Goal: Check status: Check status

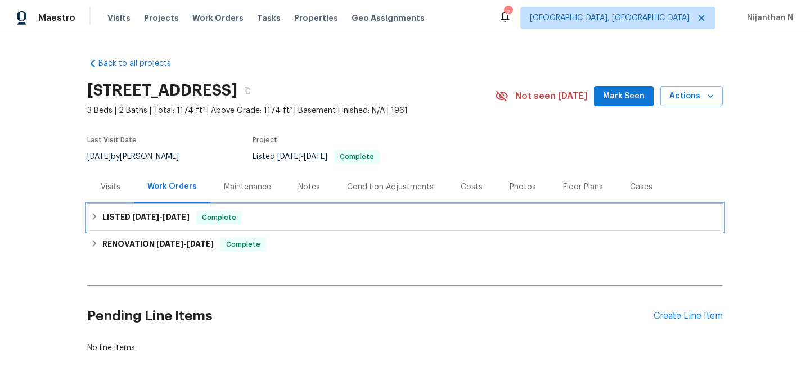
click at [159, 219] on span "[DATE]" at bounding box center [145, 217] width 27 height 8
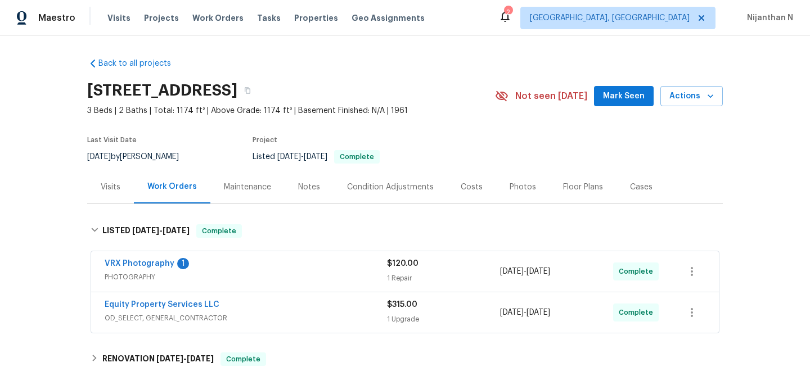
click at [313, 280] on span "PHOTOGRAPHY" at bounding box center [246, 277] width 283 height 11
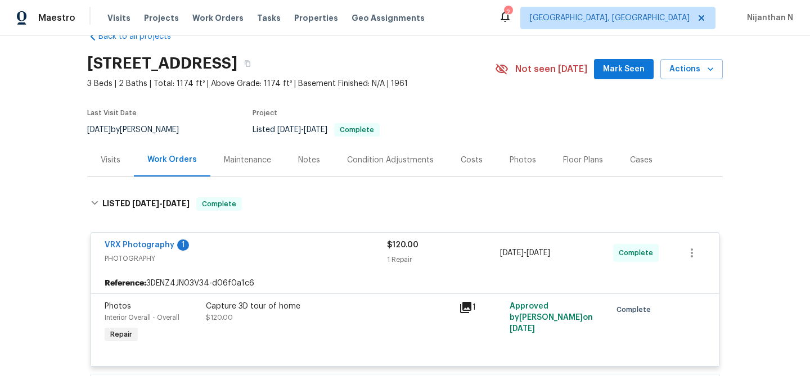
scroll to position [29, 0]
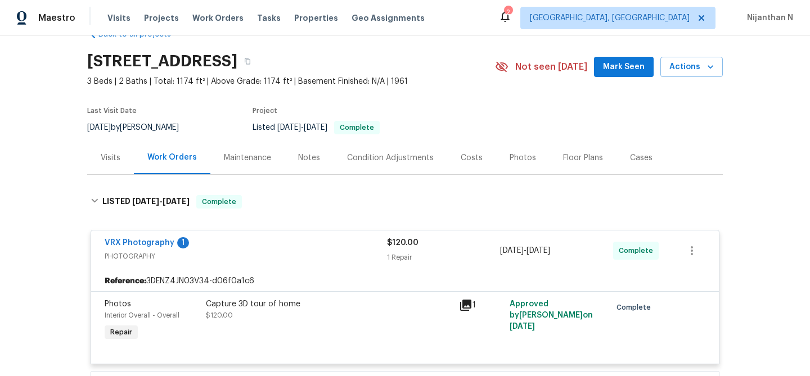
click at [253, 316] on div "Capture 3D tour of home $120.00" at bounding box center [329, 310] width 246 height 23
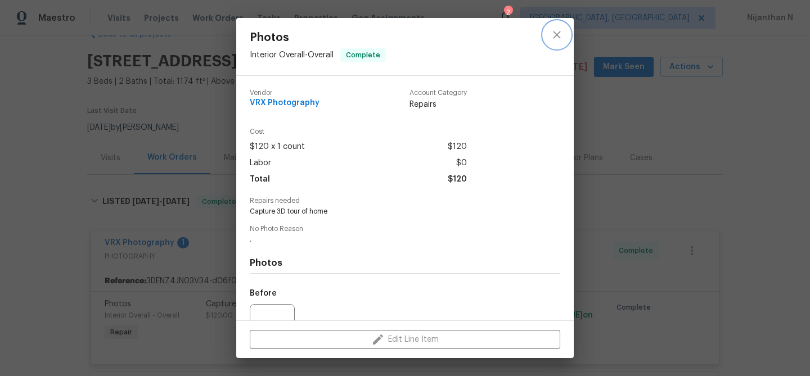
click at [553, 42] on button "close" at bounding box center [557, 34] width 27 height 27
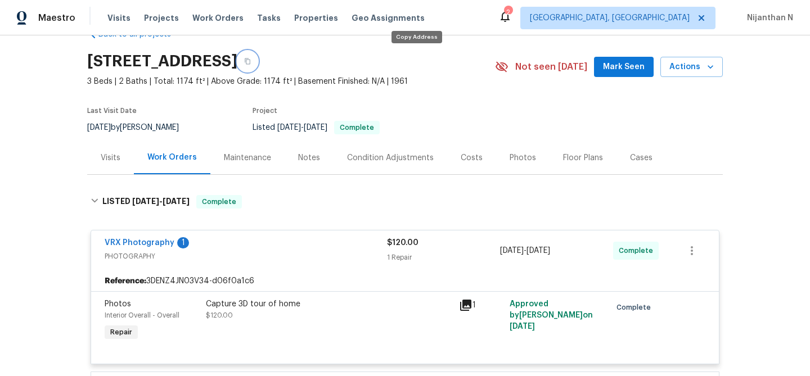
click at [258, 69] on button "button" at bounding box center [247, 61] width 20 height 20
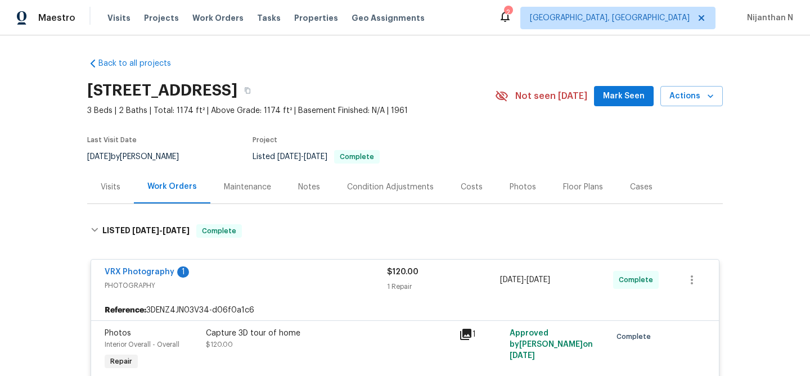
click at [466, 97] on div "10414 W Sun City Blvd, Sun City, AZ 85351" at bounding box center [291, 90] width 408 height 29
click at [251, 91] on icon "button" at bounding box center [247, 90] width 7 height 7
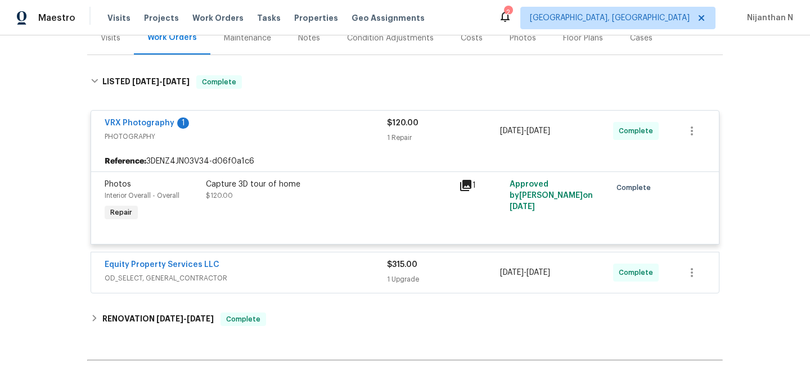
scroll to position [151, 0]
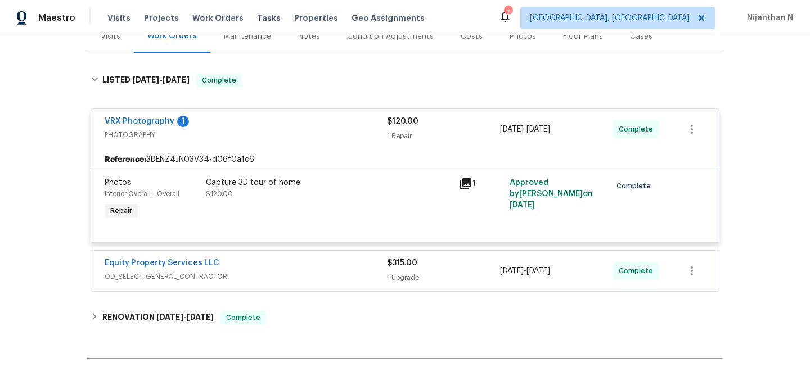
click at [468, 187] on icon at bounding box center [465, 183] width 11 height 11
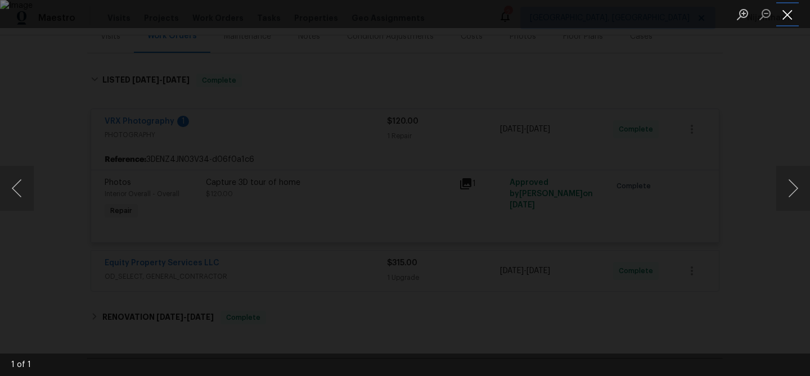
click at [792, 19] on button "Close lightbox" at bounding box center [788, 15] width 23 height 20
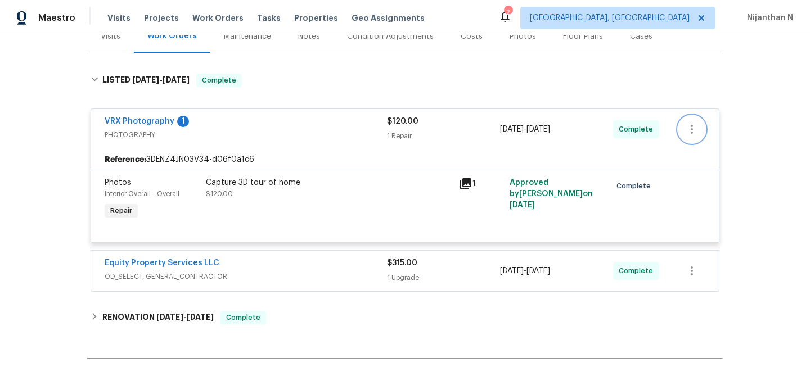
click at [690, 134] on icon "button" at bounding box center [692, 130] width 14 height 14
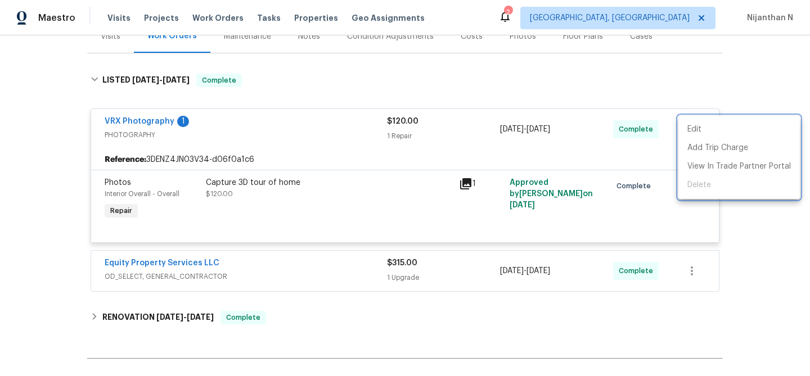
click at [153, 116] on div at bounding box center [405, 188] width 810 height 376
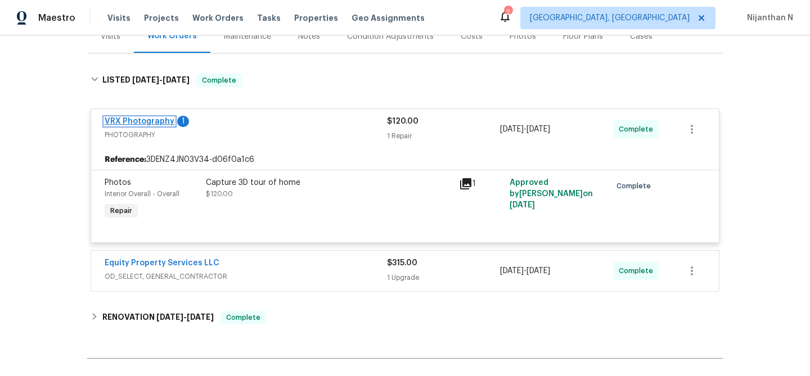
click at [153, 120] on link "VRX Photography" at bounding box center [140, 122] width 70 height 8
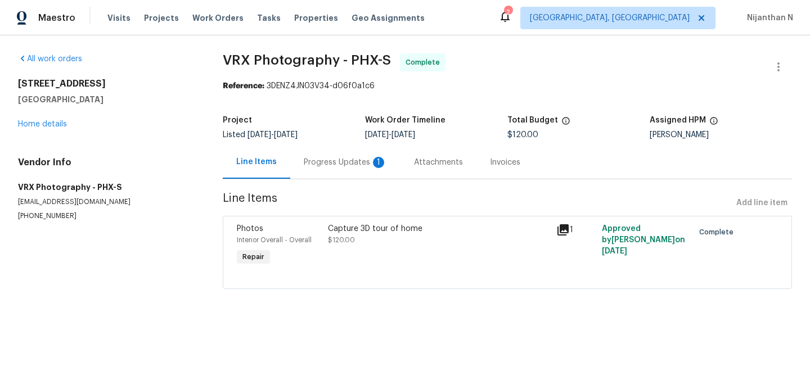
click at [342, 164] on div "Progress Updates 1" at bounding box center [345, 162] width 83 height 11
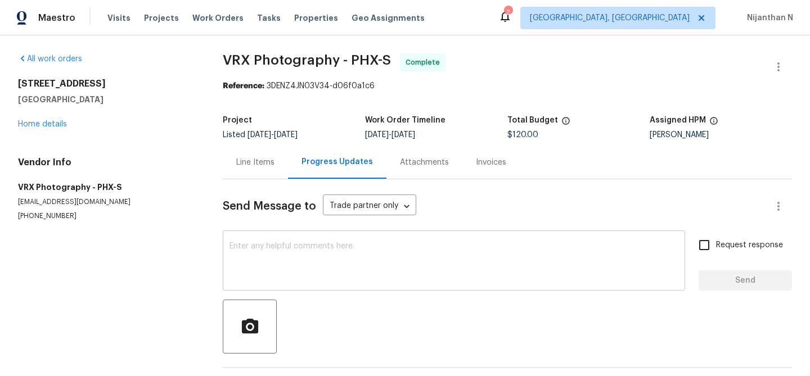
scroll to position [42, 0]
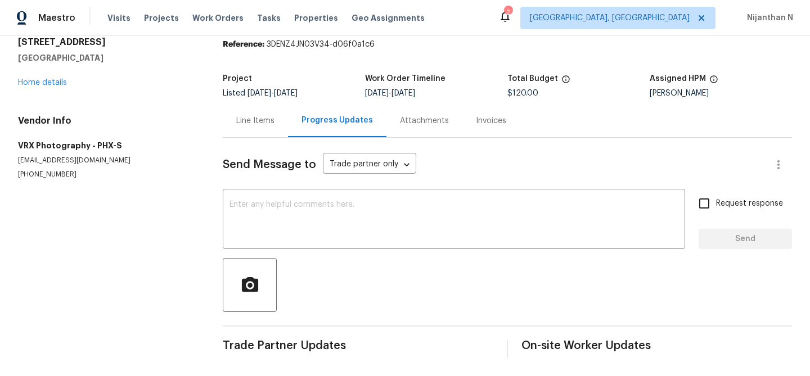
click at [270, 124] on div "Line Items" at bounding box center [255, 120] width 38 height 11
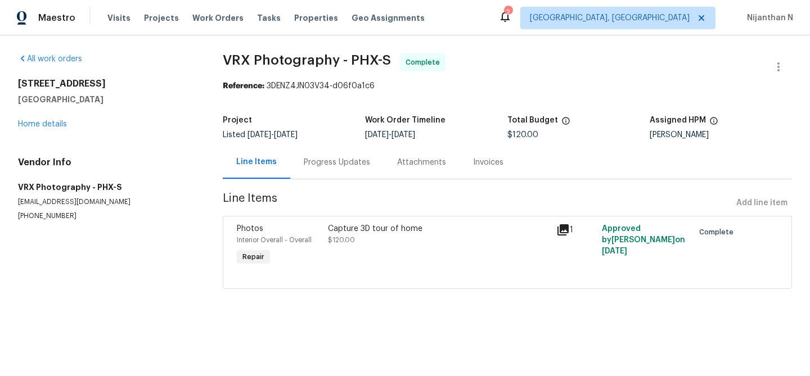
click at [345, 256] on div "Capture 3D tour of home $120.00" at bounding box center [439, 246] width 228 height 52
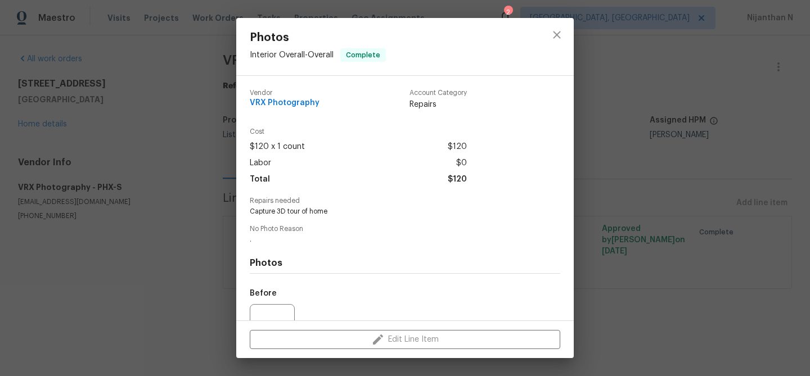
click at [645, 197] on div "Photos Interior Overall - Overall Complete Vendor VRX Photography Account Categ…" at bounding box center [405, 188] width 810 height 376
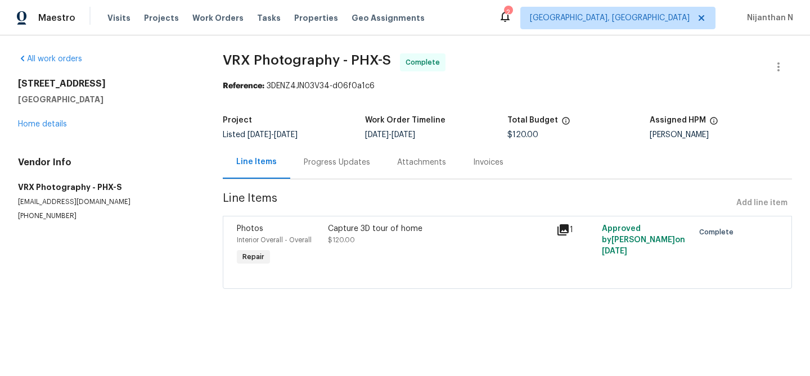
click at [433, 163] on div "Attachments" at bounding box center [421, 162] width 49 height 11
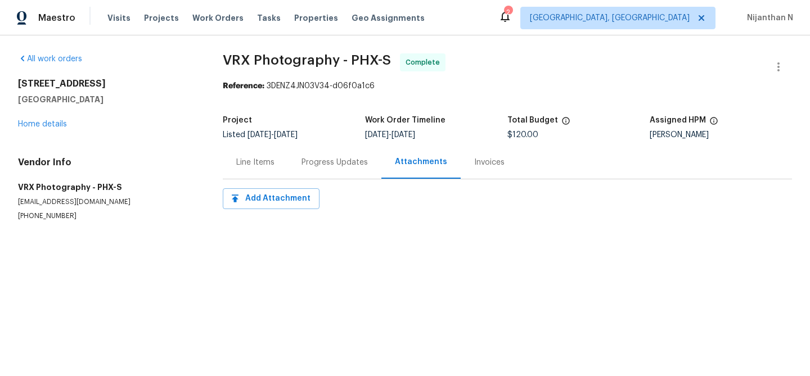
click at [483, 155] on div "Invoices" at bounding box center [489, 162] width 57 height 33
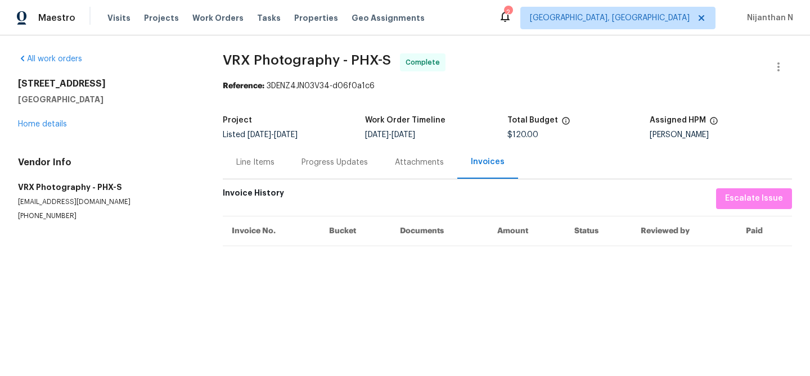
click at [257, 159] on div "Line Items" at bounding box center [255, 162] width 38 height 11
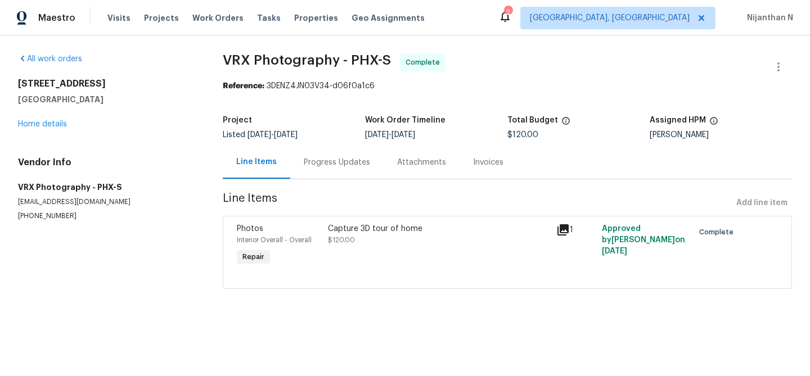
click at [483, 250] on div "Capture 3D tour of home $120.00" at bounding box center [439, 246] width 228 height 52
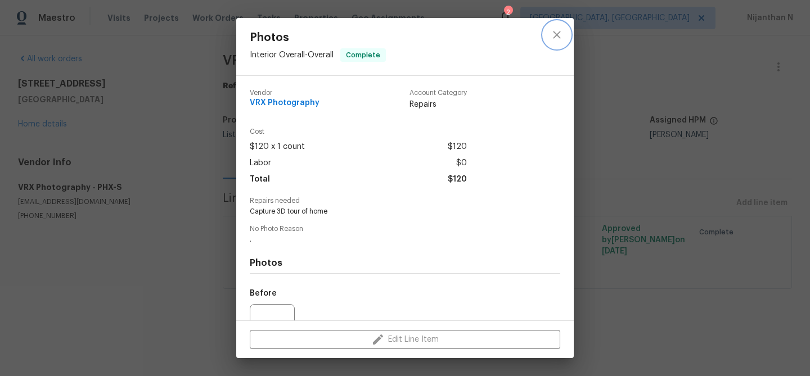
click at [561, 39] on icon "close" at bounding box center [557, 35] width 14 height 14
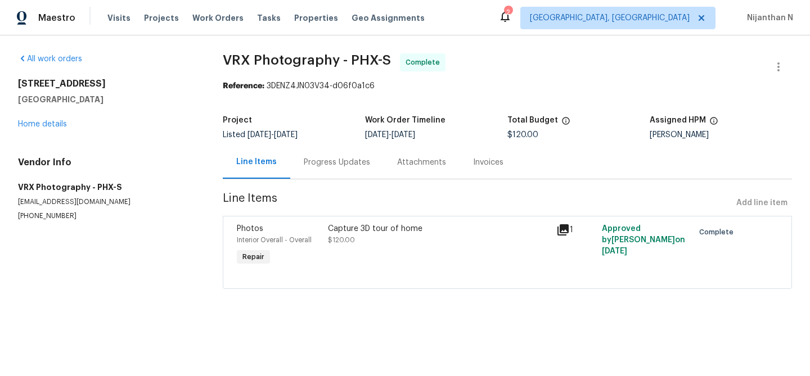
click at [627, 248] on span "9/18/2025" at bounding box center [614, 252] width 25 height 8
click at [566, 233] on icon at bounding box center [563, 230] width 11 height 11
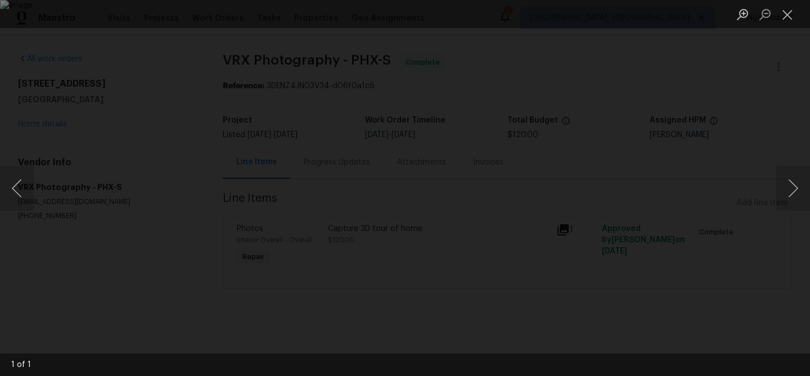
click at [615, 208] on div "Lightbox" at bounding box center [405, 188] width 810 height 376
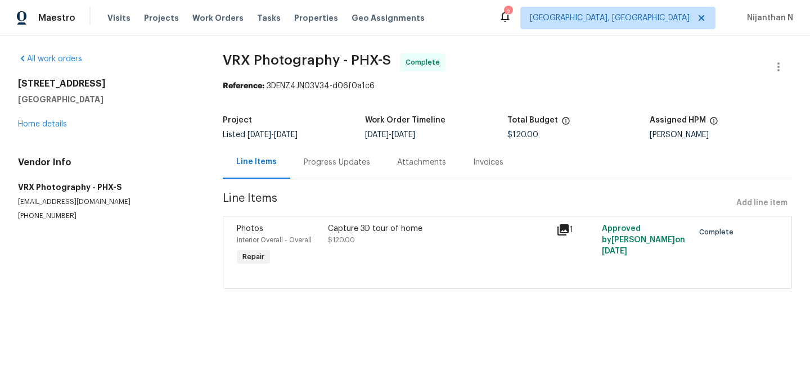
click at [338, 162] on div "Progress Updates" at bounding box center [337, 162] width 66 height 11
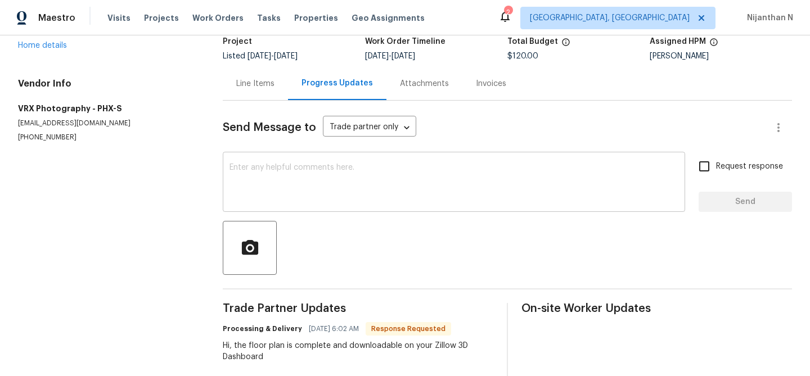
scroll to position [152, 0]
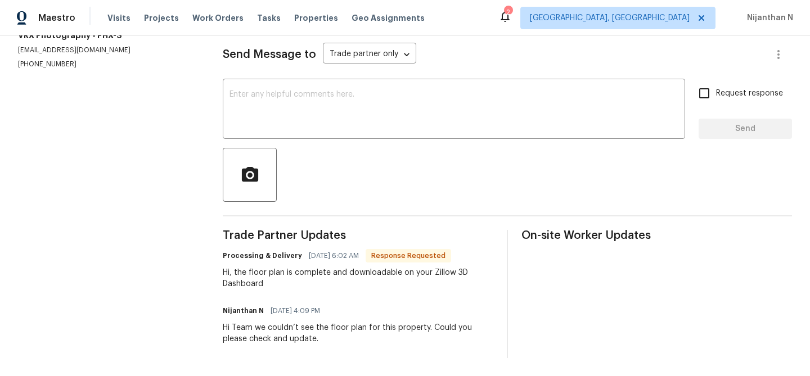
click at [308, 331] on div "Hi Team we couldn’t see the floor plan for this property. Could you please chec…" at bounding box center [358, 333] width 271 height 23
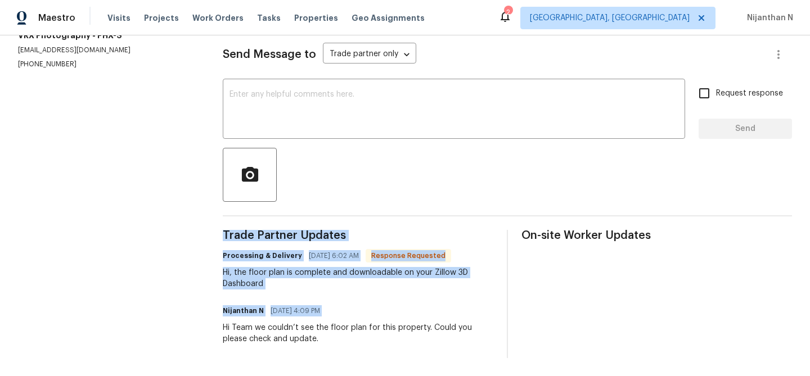
click at [308, 331] on div "Hi Team we couldn’t see the floor plan for this property. Could you please chec…" at bounding box center [358, 333] width 271 height 23
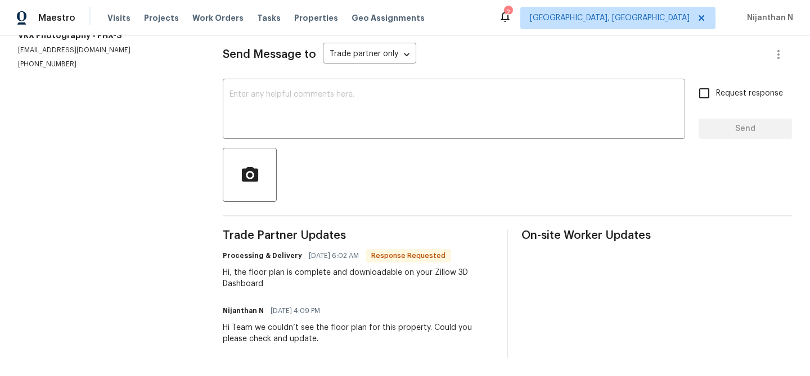
click at [320, 274] on div "Hi, the floor plan is complete and downloadable on your Zillow 3D Dashboard" at bounding box center [358, 278] width 271 height 23
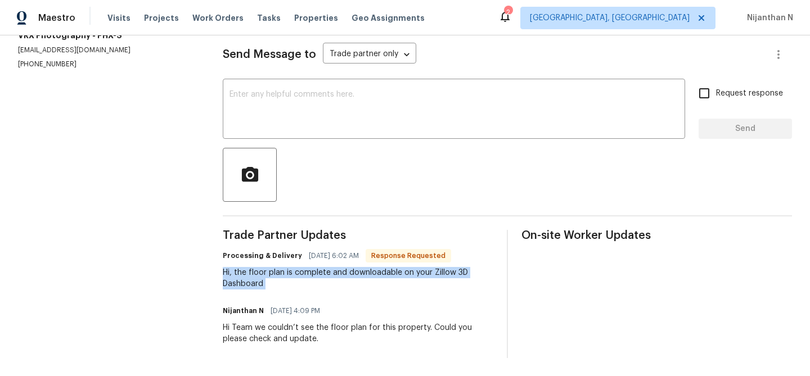
click at [320, 274] on div "Hi, the floor plan is complete and downloadable on your Zillow 3D Dashboard" at bounding box center [358, 278] width 271 height 23
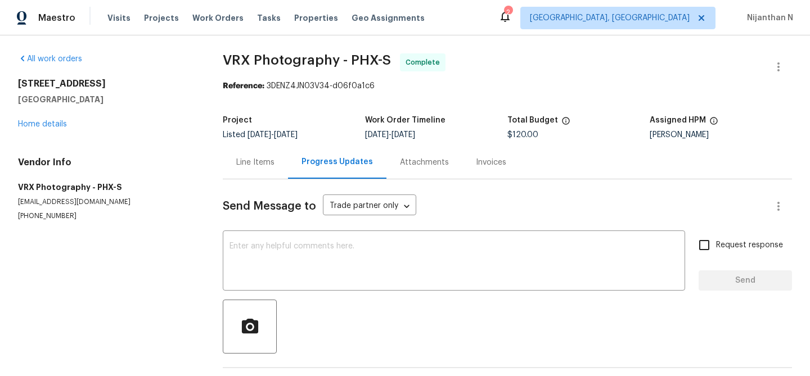
drag, startPoint x: 94, startPoint y: 98, endPoint x: 12, endPoint y: 84, distance: 83.4
click at [12, 84] on div "All work orders 10414 W Sun City Blvd Sun City, AZ 85351 Home details Vendor In…" at bounding box center [405, 281] width 810 height 493
copy div "10414 W Sun City Blvd Sun City, AZ 85351"
click at [98, 88] on h2 "10414 W Sun City Blvd" at bounding box center [107, 83] width 178 height 11
drag, startPoint x: 95, startPoint y: 99, endPoint x: 14, endPoint y: 87, distance: 82.5
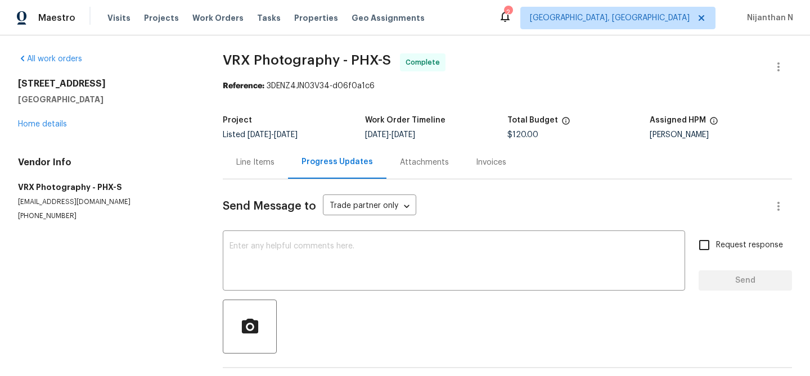
click at [14, 87] on div "All work orders 10414 W Sun City Blvd Sun City, AZ 85351 Home details Vendor In…" at bounding box center [405, 281] width 810 height 493
copy div "10414 W Sun City Blvd Sun City, AZ 85351"
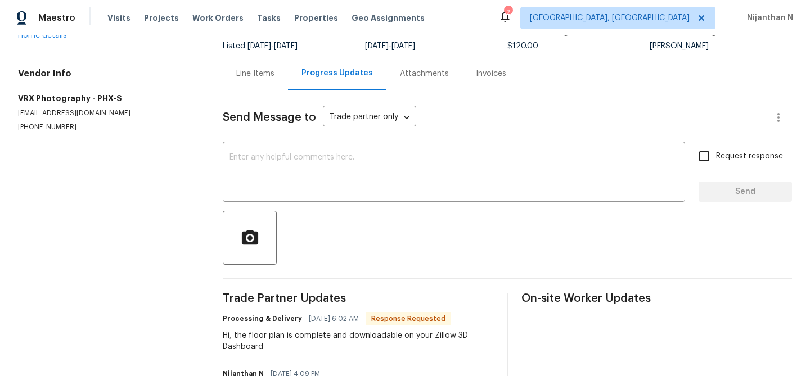
scroll to position [152, 0]
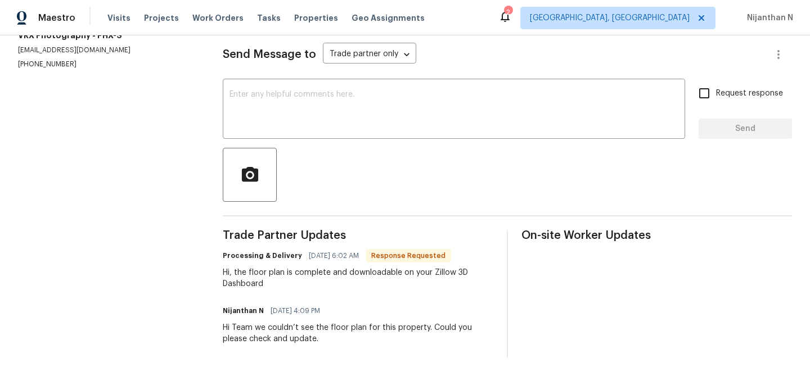
click at [308, 328] on div "Hi Team we couldn’t see the floor plan for this property. Could you please chec…" at bounding box center [358, 333] width 271 height 23
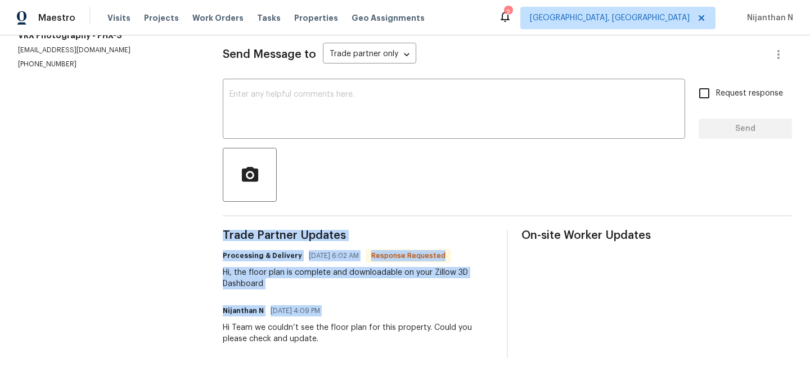
click at [308, 328] on div "Hi Team we couldn’t see the floor plan for this property. Could you please chec…" at bounding box center [358, 333] width 271 height 23
click at [298, 344] on div "Hi Team we couldn’t see the floor plan for this property. Could you please chec…" at bounding box center [358, 333] width 271 height 23
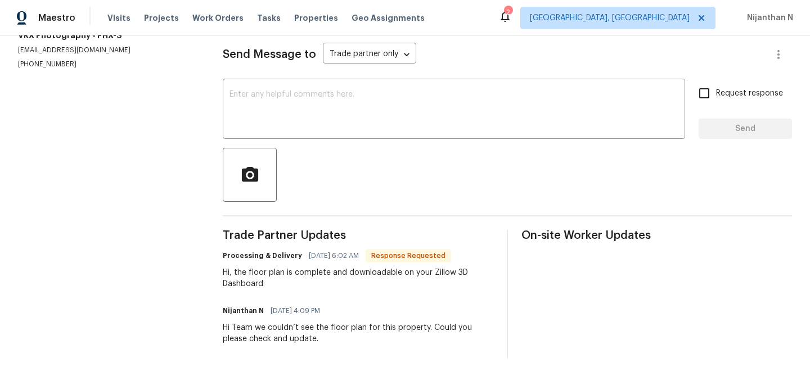
click at [278, 275] on div "Hi, the floor plan is complete and downloadable on your Zillow 3D Dashboard" at bounding box center [358, 278] width 271 height 23
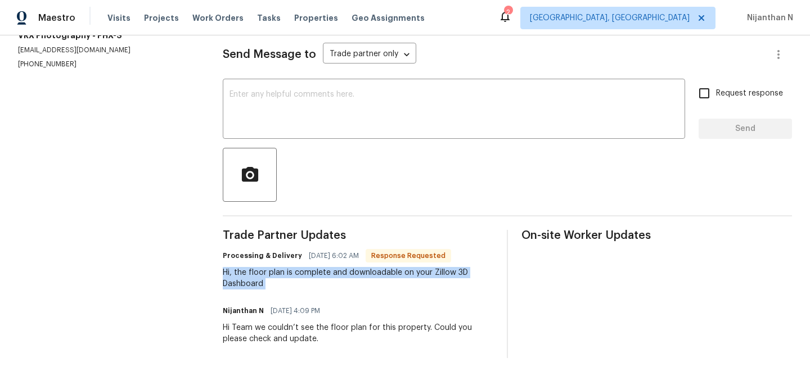
click at [278, 275] on div "Hi, the floor plan is complete and downloadable on your Zillow 3D Dashboard" at bounding box center [358, 278] width 271 height 23
click at [270, 286] on div "Hi, the floor plan is complete and downloadable on your Zillow 3D Dashboard" at bounding box center [358, 278] width 271 height 23
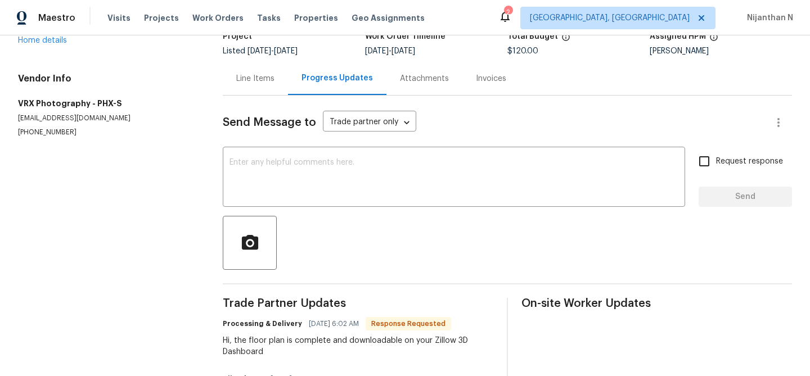
scroll to position [0, 0]
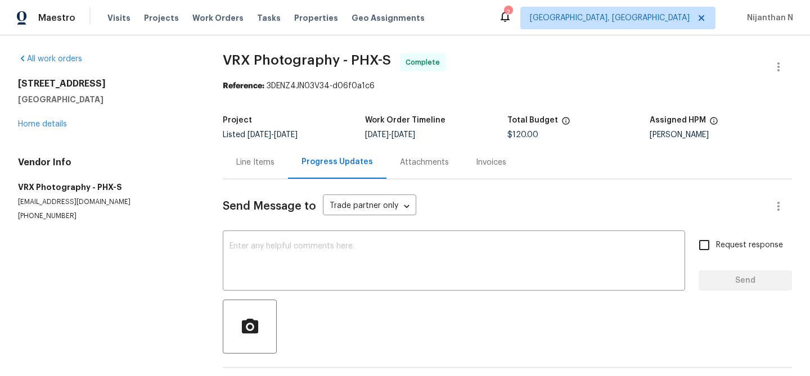
click at [259, 167] on div "Line Items" at bounding box center [255, 162] width 38 height 11
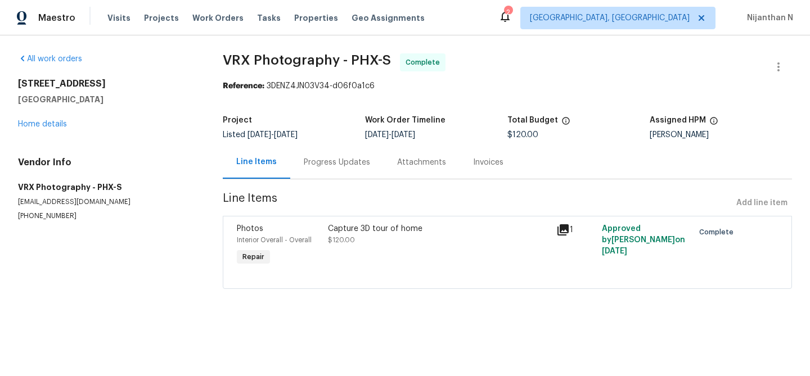
click at [101, 100] on h5 "Sun City, AZ 85351" at bounding box center [107, 99] width 178 height 11
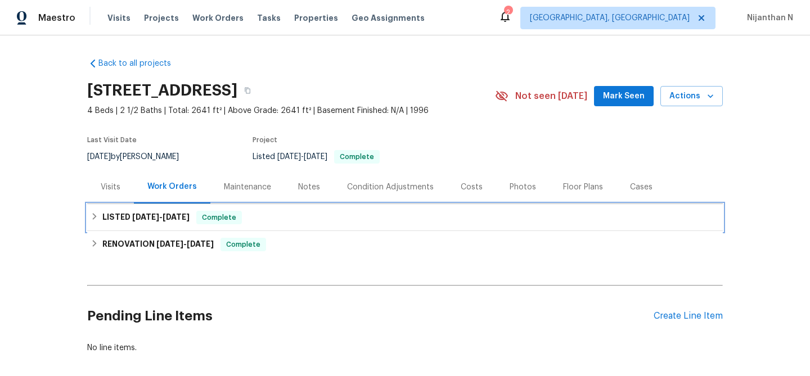
click at [263, 216] on div "LISTED [DATE] - [DATE] Complete" at bounding box center [405, 218] width 629 height 14
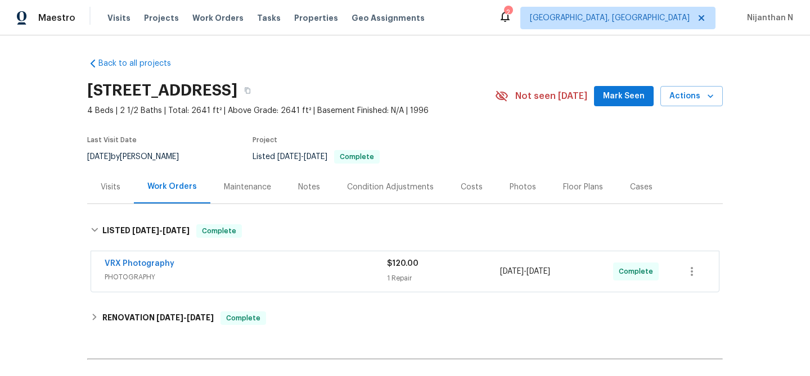
click at [258, 267] on div "VRX Photography" at bounding box center [246, 265] width 283 height 14
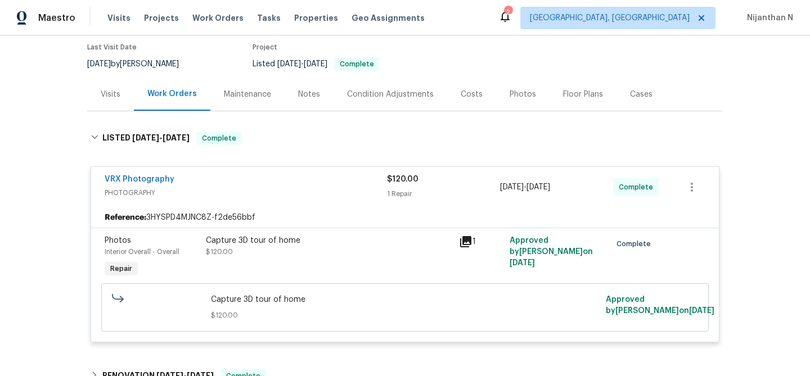
scroll to position [93, 0]
click at [157, 177] on link "VRX Photography" at bounding box center [140, 179] width 70 height 8
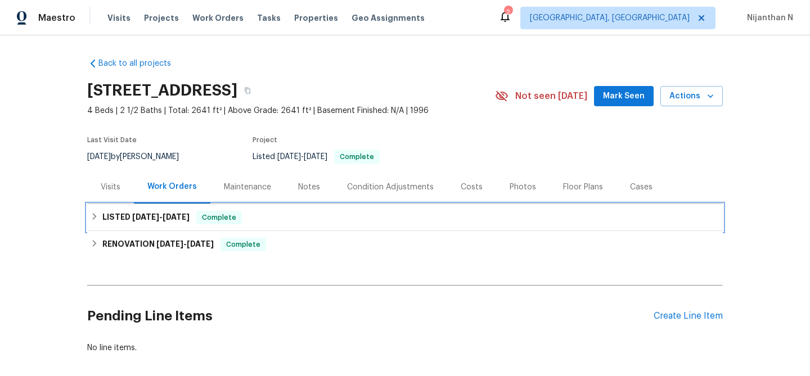
click at [169, 217] on span "[DATE]" at bounding box center [176, 217] width 27 height 8
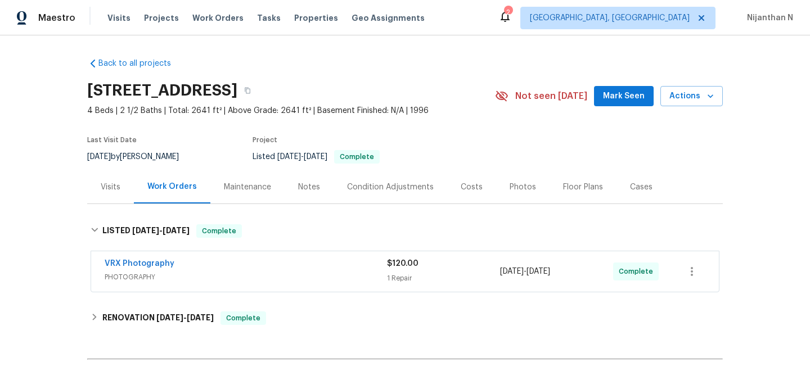
click at [364, 271] on div "VRX Photography" at bounding box center [246, 265] width 283 height 14
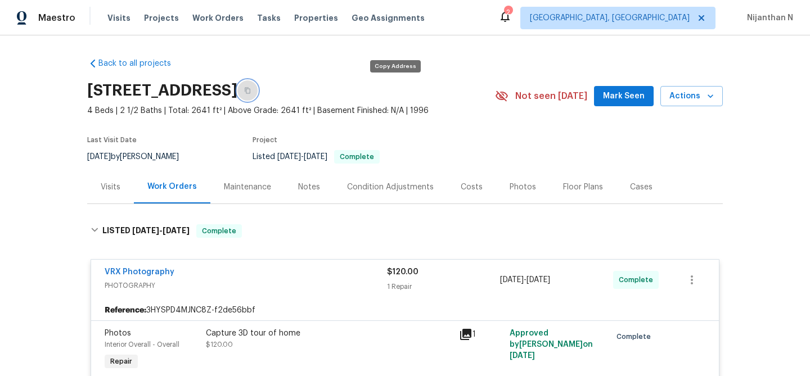
click at [251, 93] on icon "button" at bounding box center [247, 90] width 7 height 7
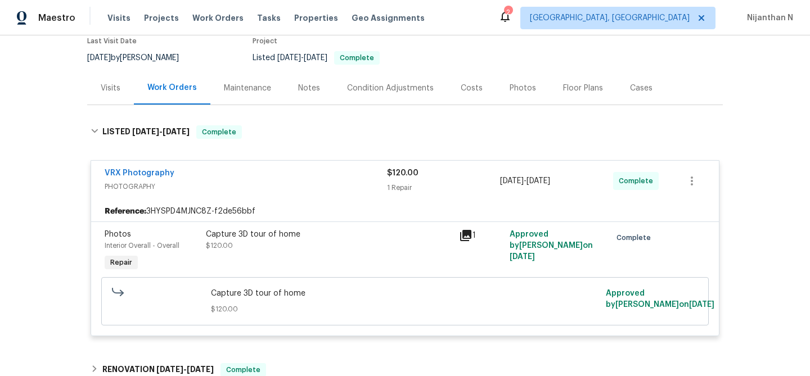
scroll to position [100, 0]
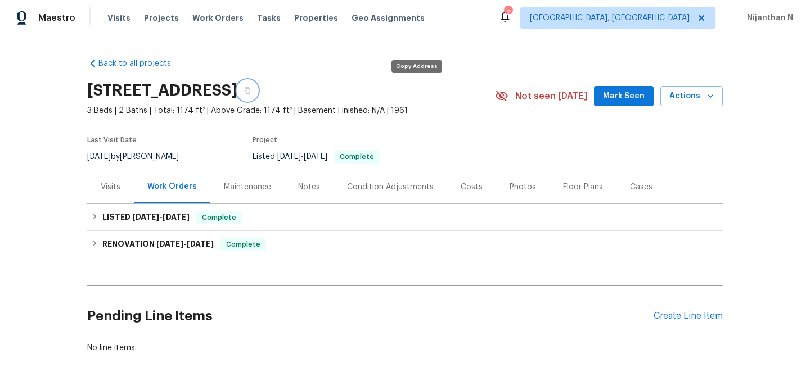
click at [258, 95] on button "button" at bounding box center [247, 90] width 20 height 20
